Goal: Transaction & Acquisition: Obtain resource

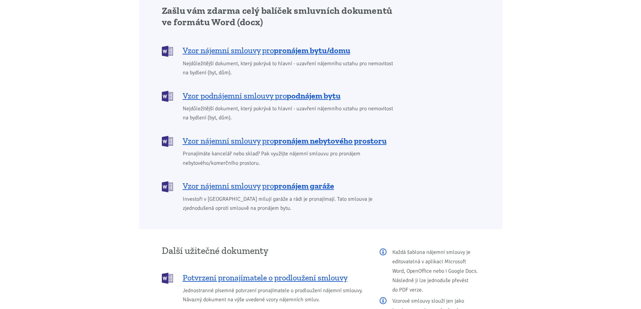
scroll to position [606, 0]
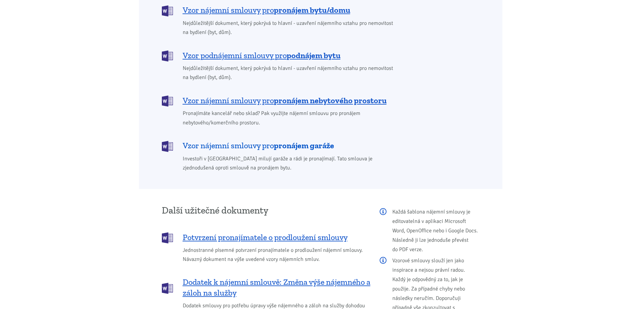
click at [266, 140] on span "Vzor nájemní smlouvy pro pronájem garáže" at bounding box center [258, 145] width 151 height 11
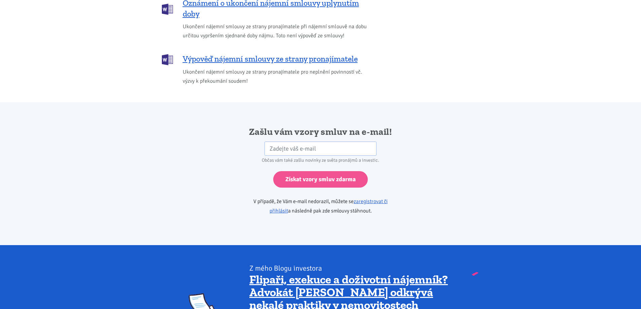
scroll to position [1057, 0]
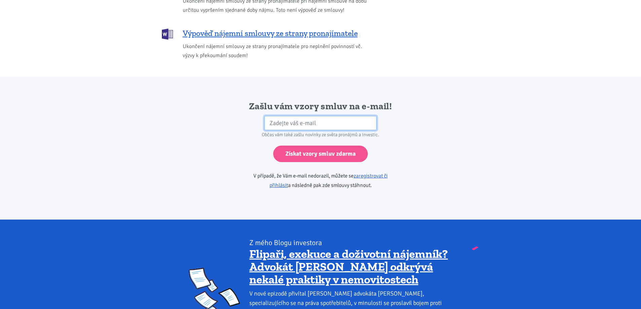
click at [302, 116] on input "email" at bounding box center [321, 123] width 112 height 14
type input "[EMAIL_ADDRESS][DOMAIN_NAME]"
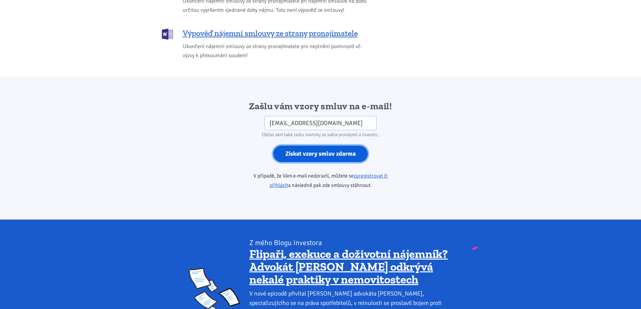
click at [326, 149] on input "Získat vzory smluv zdarma" at bounding box center [320, 154] width 95 height 16
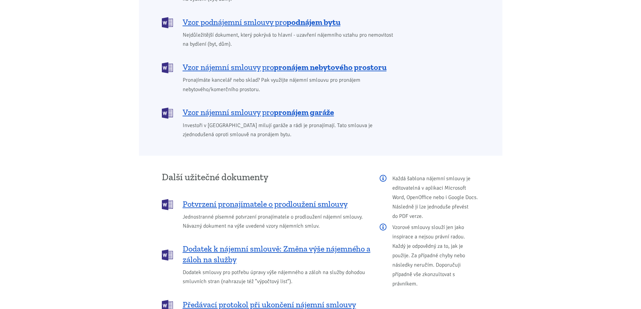
scroll to position [774, 0]
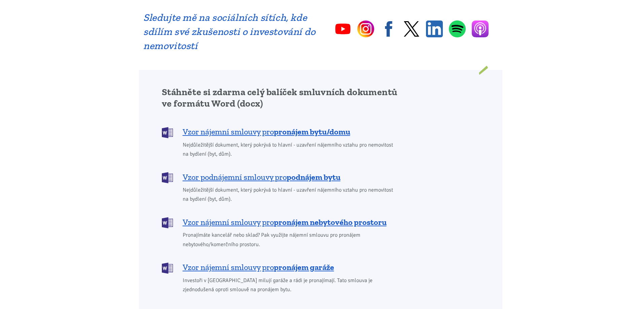
scroll to position [572, 0]
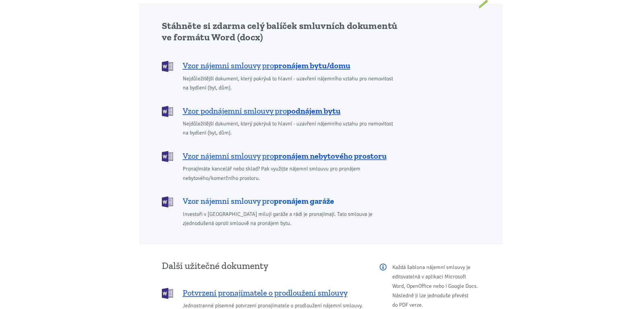
click at [174, 196] on link "Vzor nájemní smlouvy pro pronájem garáže" at bounding box center [280, 201] width 236 height 11
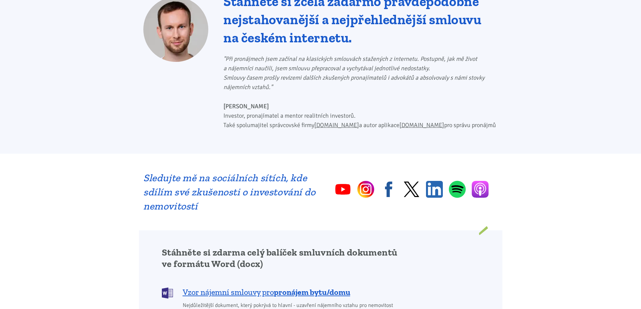
scroll to position [236, 0]
